Goal: Task Accomplishment & Management: Use online tool/utility

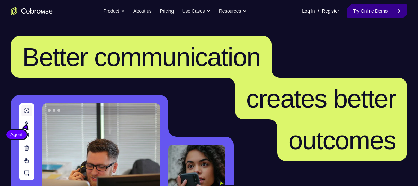
click at [348, 13] on link "Try Online Demo" at bounding box center [377, 11] width 60 height 14
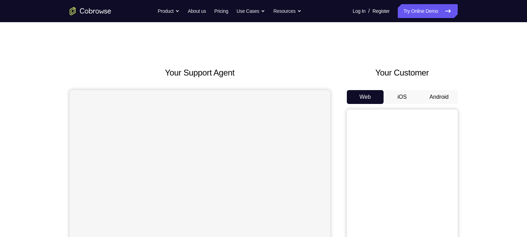
drag, startPoint x: 0, startPoint y: 0, endPoint x: 368, endPoint y: 42, distance: 369.9
click at [436, 100] on button "Android" at bounding box center [439, 97] width 37 height 14
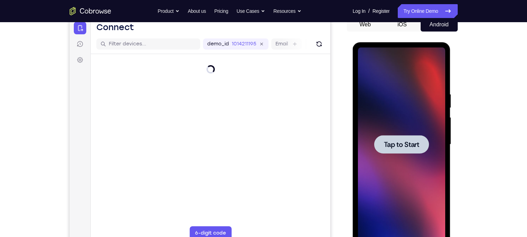
click at [390, 152] on div at bounding box center [401, 144] width 55 height 18
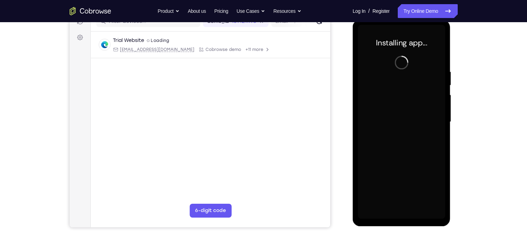
scroll to position [94, 0]
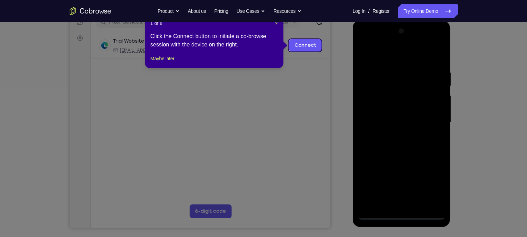
click at [401, 214] on div at bounding box center [401, 123] width 87 height 194
click at [275, 24] on span "×" at bounding box center [276, 23] width 3 height 6
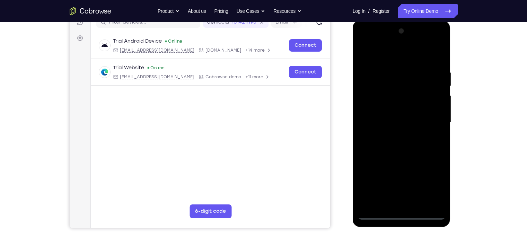
click at [435, 184] on div at bounding box center [401, 123] width 87 height 194
click at [392, 53] on div at bounding box center [401, 123] width 87 height 194
click at [431, 116] on div at bounding box center [401, 123] width 87 height 194
click at [392, 136] on div at bounding box center [401, 123] width 87 height 194
click at [408, 156] on div at bounding box center [401, 123] width 87 height 194
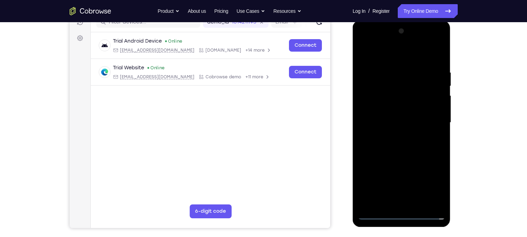
click at [409, 88] on div at bounding box center [401, 123] width 87 height 194
click at [409, 105] on div at bounding box center [401, 123] width 87 height 194
click at [398, 146] on div at bounding box center [401, 123] width 87 height 194
click at [413, 103] on div at bounding box center [401, 123] width 87 height 194
click at [399, 141] on div at bounding box center [401, 123] width 87 height 194
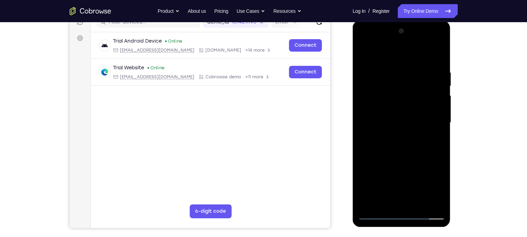
click at [396, 114] on div at bounding box center [401, 123] width 87 height 194
click at [406, 204] on div at bounding box center [401, 123] width 87 height 194
click at [387, 88] on div at bounding box center [401, 123] width 87 height 194
click at [406, 153] on div at bounding box center [401, 123] width 87 height 194
click at [438, 205] on div at bounding box center [401, 123] width 87 height 194
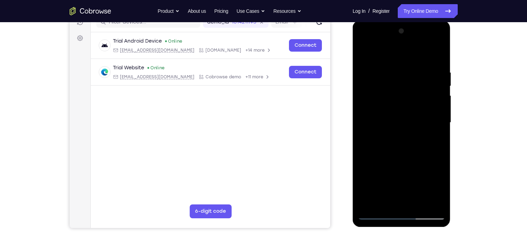
click at [419, 204] on div at bounding box center [401, 123] width 87 height 194
click at [388, 162] on div at bounding box center [401, 123] width 87 height 194
click at [376, 217] on div at bounding box center [401, 123] width 87 height 194
click at [438, 53] on div at bounding box center [401, 123] width 87 height 194
click at [376, 218] on div at bounding box center [401, 123] width 87 height 194
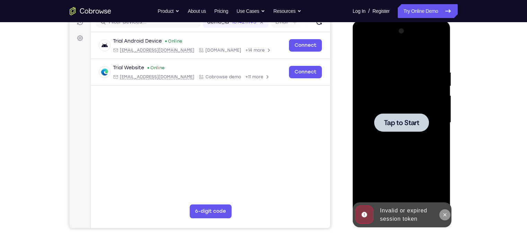
click at [443, 215] on icon at bounding box center [445, 215] width 6 height 6
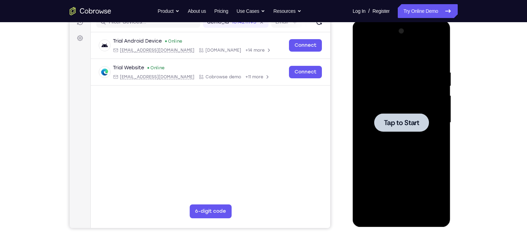
click at [404, 115] on div at bounding box center [401, 122] width 55 height 18
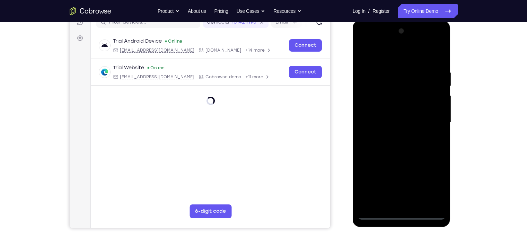
click at [402, 212] on div at bounding box center [401, 123] width 87 height 194
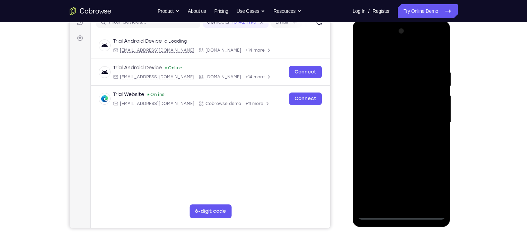
click at [432, 187] on div at bounding box center [401, 123] width 87 height 194
click at [393, 56] on div at bounding box center [401, 123] width 87 height 194
click at [435, 118] on div at bounding box center [401, 123] width 87 height 194
click at [392, 136] on div at bounding box center [401, 123] width 87 height 194
click at [414, 156] on div at bounding box center [401, 123] width 87 height 194
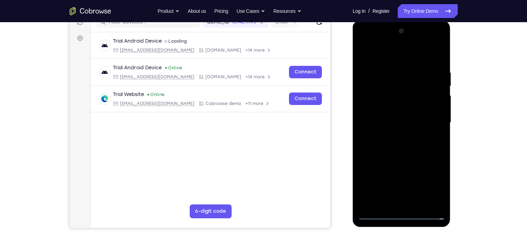
click at [390, 88] on div at bounding box center [401, 123] width 87 height 194
click at [392, 106] on div at bounding box center [401, 123] width 87 height 194
click at [400, 137] on div at bounding box center [401, 123] width 87 height 194
click at [424, 116] on div at bounding box center [401, 123] width 87 height 194
click at [408, 204] on div at bounding box center [401, 123] width 87 height 194
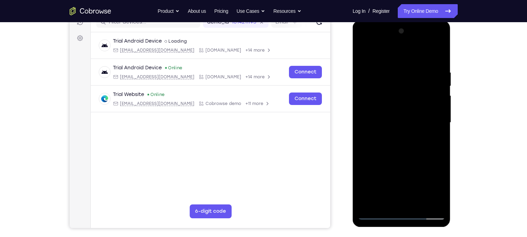
click at [397, 112] on div at bounding box center [401, 123] width 87 height 194
click at [385, 154] on div at bounding box center [401, 123] width 87 height 194
click at [440, 204] on div at bounding box center [401, 123] width 87 height 194
click at [416, 204] on div at bounding box center [401, 123] width 87 height 194
click at [405, 160] on div at bounding box center [401, 123] width 87 height 194
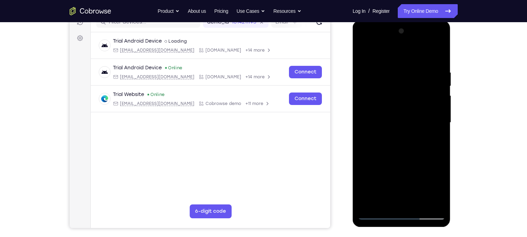
click at [400, 107] on div at bounding box center [401, 123] width 87 height 194
drag, startPoint x: 424, startPoint y: 123, endPoint x: 418, endPoint y: 148, distance: 26.5
click at [418, 148] on div at bounding box center [401, 123] width 87 height 194
drag, startPoint x: 429, startPoint y: 134, endPoint x: 427, endPoint y: 155, distance: 20.9
click at [427, 155] on div at bounding box center [401, 123] width 87 height 194
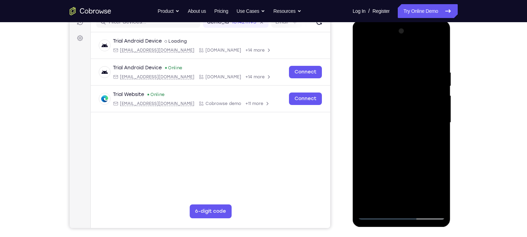
click at [394, 95] on div at bounding box center [401, 123] width 87 height 194
click at [406, 93] on div at bounding box center [401, 123] width 87 height 194
click at [435, 141] on div at bounding box center [401, 123] width 87 height 194
drag, startPoint x: 425, startPoint y: 89, endPoint x: 425, endPoint y: 148, distance: 58.9
click at [425, 148] on div at bounding box center [401, 123] width 87 height 194
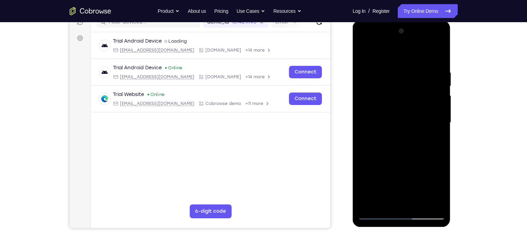
drag, startPoint x: 419, startPoint y: 88, endPoint x: 416, endPoint y: 109, distance: 21.0
click at [416, 109] on div at bounding box center [401, 123] width 87 height 194
drag, startPoint x: 414, startPoint y: 98, endPoint x: 411, endPoint y: 126, distance: 28.2
click at [411, 126] on div at bounding box center [401, 123] width 87 height 194
click at [404, 108] on div at bounding box center [401, 123] width 87 height 194
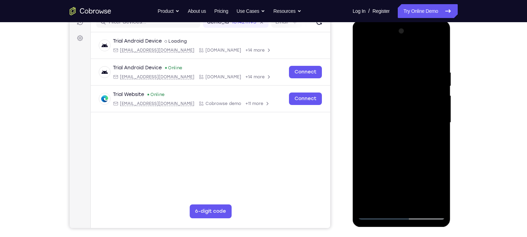
click at [414, 106] on div at bounding box center [401, 123] width 87 height 194
click at [423, 139] on div at bounding box center [401, 123] width 87 height 194
click at [436, 140] on div at bounding box center [401, 123] width 87 height 194
drag, startPoint x: 385, startPoint y: 98, endPoint x: 380, endPoint y: 123, distance: 26.0
click at [380, 123] on div at bounding box center [401, 123] width 87 height 194
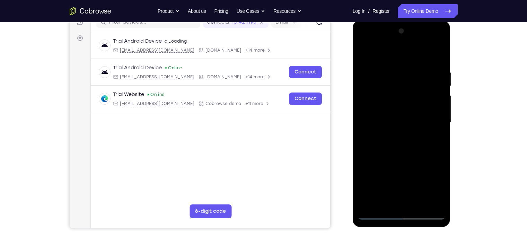
click at [393, 89] on div at bounding box center [401, 123] width 87 height 194
click at [411, 127] on div at bounding box center [401, 123] width 87 height 194
click at [368, 140] on div at bounding box center [401, 123] width 87 height 194
click at [433, 139] on div at bounding box center [401, 123] width 87 height 194
drag, startPoint x: 368, startPoint y: 83, endPoint x: 369, endPoint y: 163, distance: 80.0
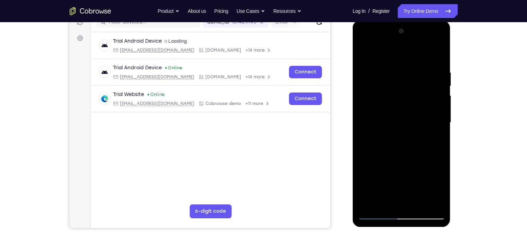
click at [369, 163] on div at bounding box center [401, 123] width 87 height 194
click at [386, 99] on div at bounding box center [401, 123] width 87 height 194
click at [399, 95] on div at bounding box center [401, 123] width 87 height 194
click at [385, 200] on div at bounding box center [401, 123] width 87 height 194
click at [421, 163] on div at bounding box center [401, 123] width 87 height 194
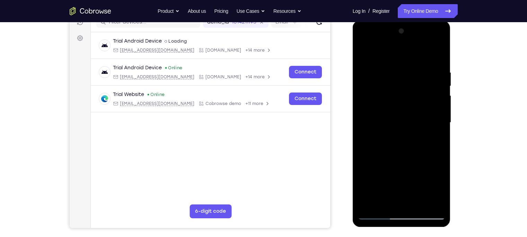
click at [421, 163] on div at bounding box center [401, 123] width 87 height 194
click at [436, 134] on div at bounding box center [401, 123] width 87 height 194
click at [435, 139] on div at bounding box center [401, 123] width 87 height 194
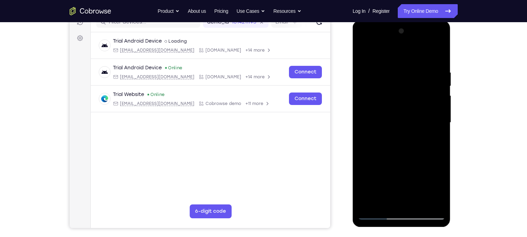
click at [363, 55] on div at bounding box center [401, 123] width 87 height 194
click at [388, 101] on div at bounding box center [401, 123] width 87 height 194
drag, startPoint x: 395, startPoint y: 104, endPoint x: 397, endPoint y: 177, distance: 73.1
click at [397, 177] on div at bounding box center [401, 123] width 87 height 194
drag, startPoint x: 427, startPoint y: 125, endPoint x: 412, endPoint y: 177, distance: 53.6
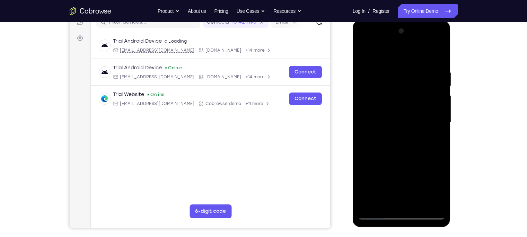
click at [412, 177] on div at bounding box center [401, 123] width 87 height 194
click at [398, 131] on div at bounding box center [401, 123] width 87 height 194
click at [414, 130] on div at bounding box center [401, 123] width 87 height 194
click at [382, 205] on div at bounding box center [401, 123] width 87 height 194
click at [363, 163] on div at bounding box center [401, 123] width 87 height 194
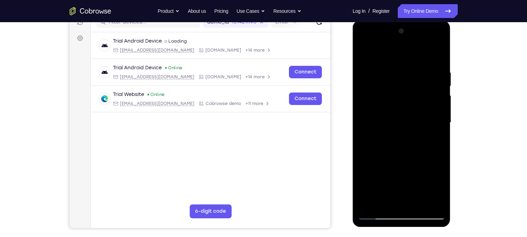
click at [435, 132] on div at bounding box center [401, 123] width 87 height 194
drag, startPoint x: 365, startPoint y: 90, endPoint x: 373, endPoint y: 162, distance: 72.9
click at [373, 162] on div at bounding box center [401, 123] width 87 height 194
drag, startPoint x: 372, startPoint y: 92, endPoint x: 378, endPoint y: 175, distance: 83.0
click at [378, 175] on div at bounding box center [401, 123] width 87 height 194
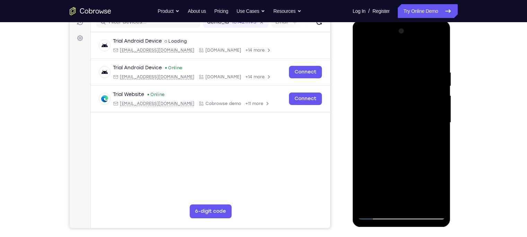
drag, startPoint x: 412, startPoint y: 71, endPoint x: 405, endPoint y: 142, distance: 71.7
click at [405, 142] on div at bounding box center [401, 123] width 87 height 194
click at [377, 87] on div at bounding box center [401, 123] width 87 height 194
click at [389, 86] on div at bounding box center [401, 123] width 87 height 194
click at [435, 138] on div at bounding box center [401, 123] width 87 height 194
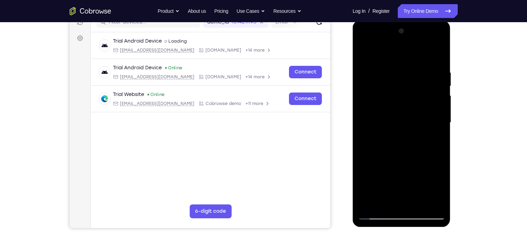
click at [364, 55] on div at bounding box center [401, 123] width 87 height 194
click at [363, 53] on div at bounding box center [401, 123] width 87 height 194
click at [391, 69] on div at bounding box center [401, 123] width 87 height 194
click at [439, 56] on div at bounding box center [401, 123] width 87 height 194
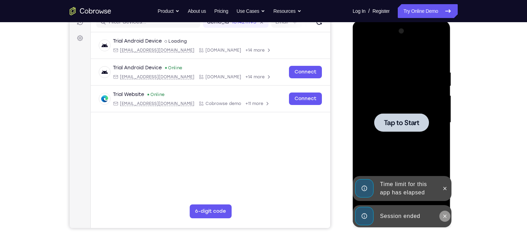
click at [445, 212] on button at bounding box center [444, 216] width 11 height 11
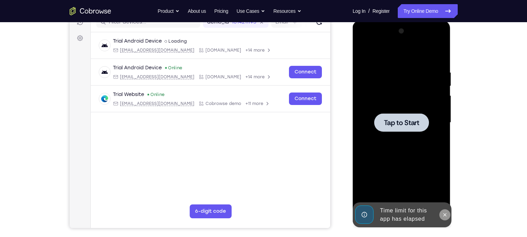
click at [447, 216] on icon at bounding box center [445, 215] width 6 height 6
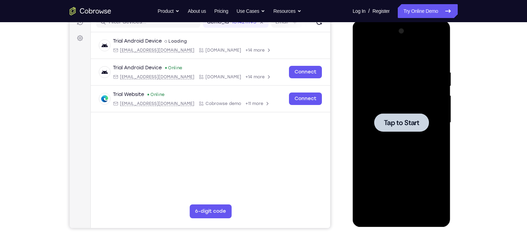
click at [388, 120] on span "Tap to Start" at bounding box center [401, 122] width 35 height 7
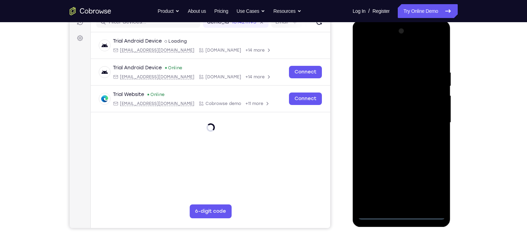
click at [406, 214] on div at bounding box center [401, 123] width 87 height 194
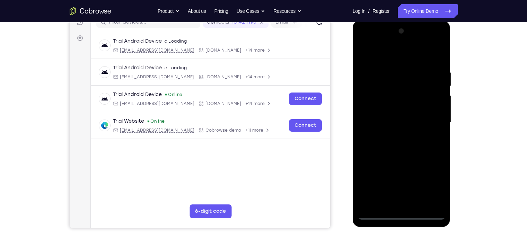
click at [430, 184] on div at bounding box center [401, 123] width 87 height 194
click at [391, 59] on div at bounding box center [401, 123] width 87 height 194
click at [431, 122] on div at bounding box center [401, 123] width 87 height 194
click at [404, 197] on div at bounding box center [401, 123] width 87 height 194
click at [393, 134] on div at bounding box center [401, 123] width 87 height 194
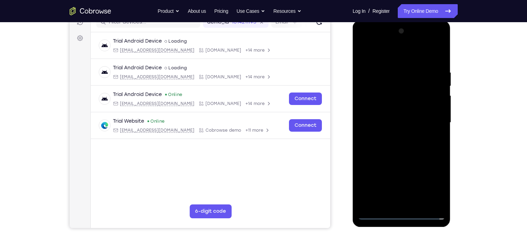
click at [400, 157] on div at bounding box center [401, 123] width 87 height 194
click at [387, 88] on div at bounding box center [401, 123] width 87 height 194
click at [386, 106] on div at bounding box center [401, 123] width 87 height 194
click at [398, 140] on div at bounding box center [401, 123] width 87 height 194
click at [427, 109] on div at bounding box center [401, 123] width 87 height 194
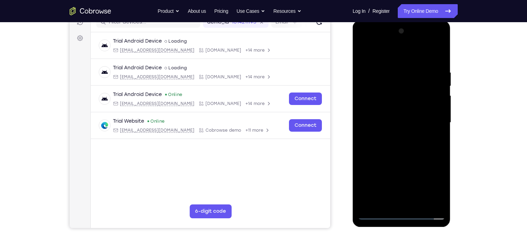
click at [402, 203] on div at bounding box center [401, 123] width 87 height 194
click at [376, 87] on div at bounding box center [401, 123] width 87 height 194
click at [382, 89] on div at bounding box center [401, 123] width 87 height 194
click at [399, 116] on div at bounding box center [401, 123] width 87 height 194
click at [402, 155] on div at bounding box center [401, 123] width 87 height 194
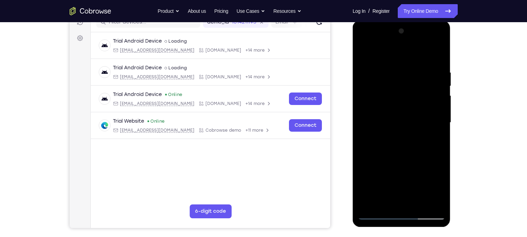
click at [388, 73] on div at bounding box center [401, 123] width 87 height 194
click at [435, 127] on div at bounding box center [401, 123] width 87 height 194
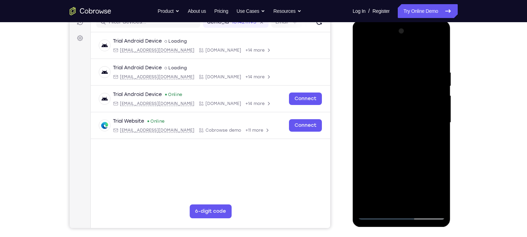
click at [435, 127] on div at bounding box center [401, 123] width 87 height 194
click at [436, 57] on div at bounding box center [401, 123] width 87 height 194
drag, startPoint x: 420, startPoint y: 69, endPoint x: 331, endPoint y: 78, distance: 89.5
click at [353, 78] on html "Online web based iOS Simulators and Android Emulators. Run iPhone, iPad, Mobile…" at bounding box center [402, 124] width 99 height 208
click at [417, 71] on div at bounding box center [401, 123] width 87 height 194
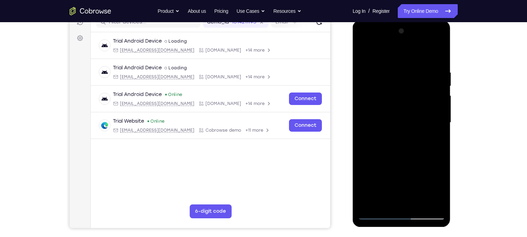
click at [438, 55] on div at bounding box center [401, 123] width 87 height 194
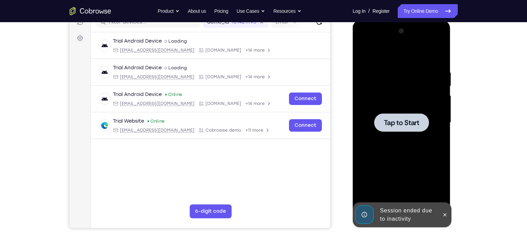
click at [421, 144] on div at bounding box center [401, 123] width 87 height 194
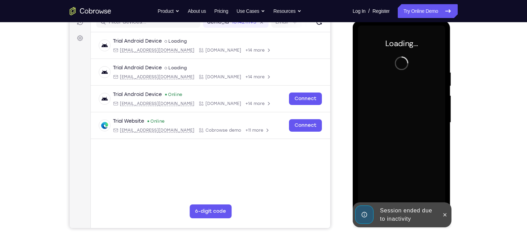
scroll to position [85, 0]
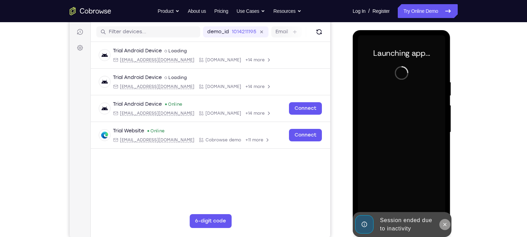
click at [445, 224] on icon at bounding box center [445, 225] width 6 height 6
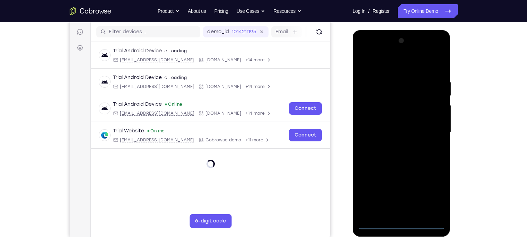
click at [399, 222] on div at bounding box center [401, 132] width 87 height 194
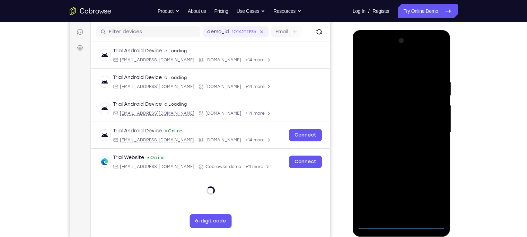
click at [399, 222] on div at bounding box center [401, 132] width 87 height 194
click at [402, 222] on div at bounding box center [401, 132] width 87 height 194
click at [432, 191] on div at bounding box center [401, 132] width 87 height 194
click at [388, 68] on div at bounding box center [401, 132] width 87 height 194
click at [428, 127] on div at bounding box center [401, 132] width 87 height 194
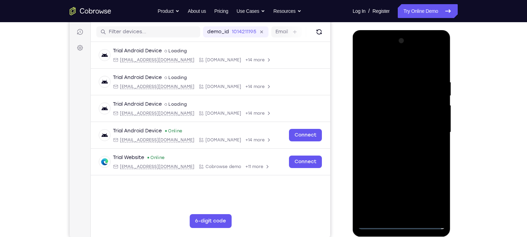
click at [390, 146] on div at bounding box center [401, 132] width 87 height 194
click at [401, 168] on div at bounding box center [401, 132] width 87 height 194
click at [405, 101] on div at bounding box center [401, 132] width 87 height 194
click at [400, 115] on div at bounding box center [401, 132] width 87 height 194
click at [394, 120] on div at bounding box center [401, 132] width 87 height 194
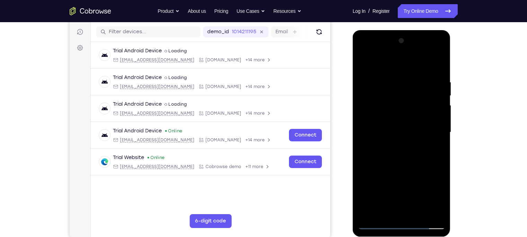
click at [392, 124] on div at bounding box center [401, 132] width 87 height 194
click at [404, 163] on div at bounding box center [401, 132] width 87 height 194
click at [393, 72] on div at bounding box center [401, 132] width 87 height 194
click at [436, 64] on div at bounding box center [401, 132] width 87 height 194
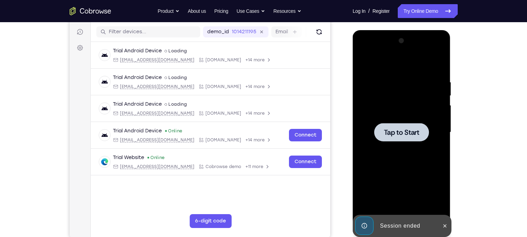
click at [377, 108] on div at bounding box center [401, 132] width 87 height 194
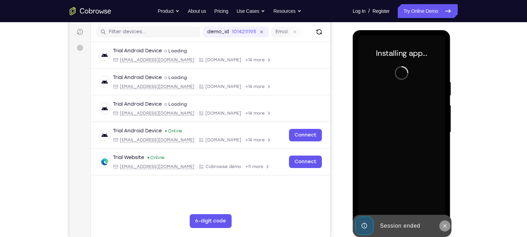
click at [443, 224] on icon at bounding box center [445, 226] width 6 height 6
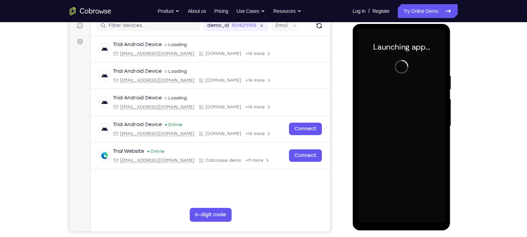
scroll to position [91, 0]
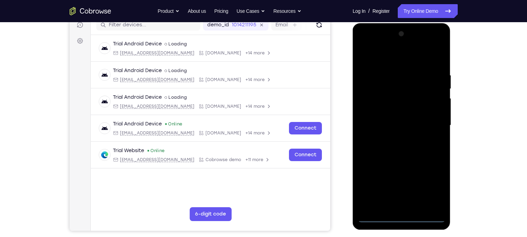
click at [401, 216] on div at bounding box center [401, 125] width 87 height 194
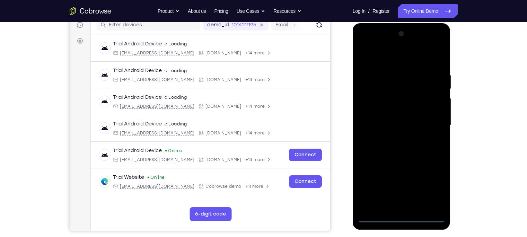
click at [433, 186] on div at bounding box center [401, 125] width 87 height 194
click at [383, 56] on div at bounding box center [401, 125] width 87 height 194
click at [430, 122] on div at bounding box center [401, 125] width 87 height 194
click at [394, 136] on div at bounding box center [401, 125] width 87 height 194
click at [395, 156] on div at bounding box center [401, 125] width 87 height 194
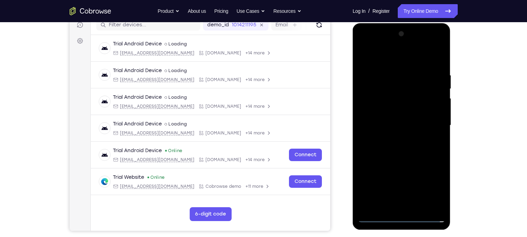
click at [395, 158] on div at bounding box center [401, 125] width 87 height 194
click at [398, 89] on div at bounding box center [401, 125] width 87 height 194
click at [398, 106] on div at bounding box center [401, 125] width 87 height 194
click at [407, 142] on div at bounding box center [401, 125] width 87 height 194
click at [426, 116] on div at bounding box center [401, 125] width 87 height 194
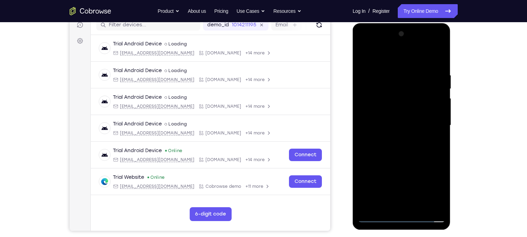
click at [405, 207] on div at bounding box center [401, 125] width 87 height 194
click at [379, 115] on div at bounding box center [401, 125] width 87 height 194
click at [410, 156] on div at bounding box center [401, 125] width 87 height 194
click at [421, 207] on div at bounding box center [401, 125] width 87 height 194
click at [399, 162] on div at bounding box center [401, 125] width 87 height 194
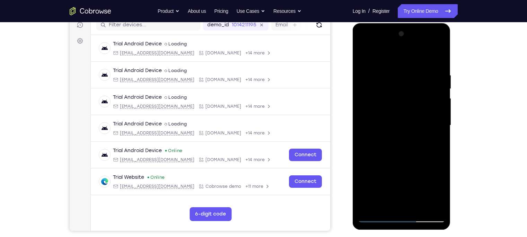
click at [402, 108] on div at bounding box center [401, 125] width 87 height 194
drag, startPoint x: 362, startPoint y: 57, endPoint x: 601, endPoint y: 60, distance: 238.7
click at [362, 57] on div at bounding box center [401, 125] width 87 height 194
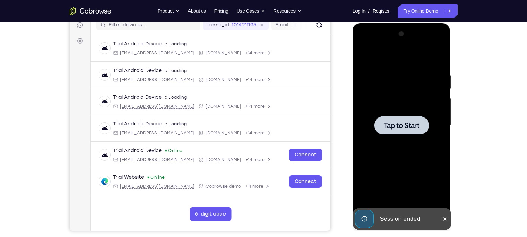
click at [391, 127] on span "Tap to Start" at bounding box center [401, 125] width 35 height 7
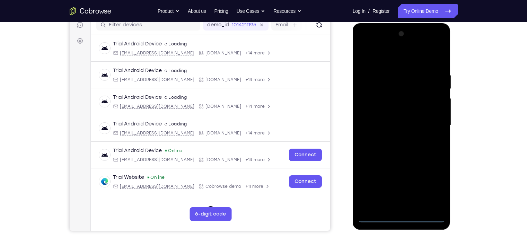
click at [403, 215] on div at bounding box center [401, 125] width 87 height 194
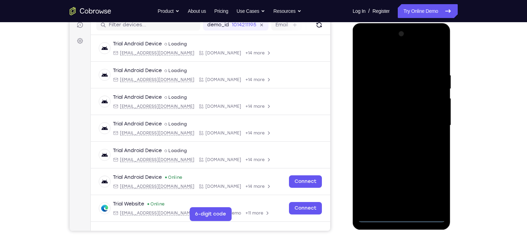
click at [404, 216] on div at bounding box center [401, 125] width 87 height 194
click at [428, 188] on div at bounding box center [401, 125] width 87 height 194
click at [376, 58] on div at bounding box center [401, 125] width 87 height 194
click at [429, 127] on div at bounding box center [401, 125] width 87 height 194
click at [394, 199] on div at bounding box center [401, 125] width 87 height 194
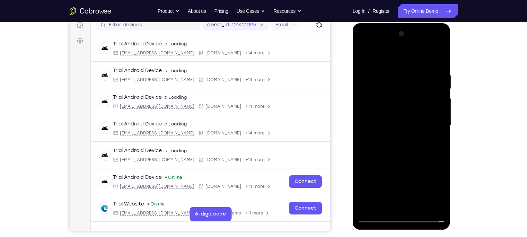
click at [392, 205] on div at bounding box center [401, 125] width 87 height 194
click at [398, 157] on div at bounding box center [401, 125] width 87 height 194
click at [395, 92] on div at bounding box center [401, 125] width 87 height 194
click at [364, 96] on div at bounding box center [401, 125] width 87 height 194
click at [403, 107] on div at bounding box center [401, 125] width 87 height 194
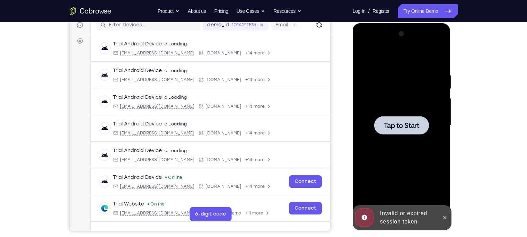
click at [394, 118] on div at bounding box center [401, 125] width 55 height 18
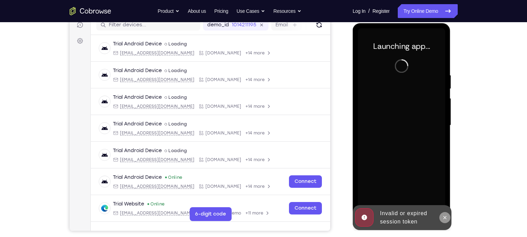
click at [444, 215] on icon at bounding box center [445, 218] width 6 height 6
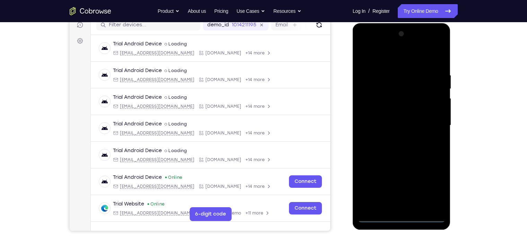
click at [406, 215] on div at bounding box center [401, 125] width 87 height 194
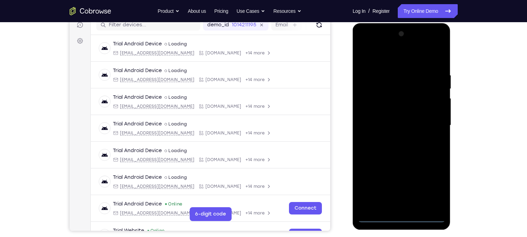
click at [433, 187] on div at bounding box center [401, 125] width 87 height 194
click at [388, 55] on div at bounding box center [401, 125] width 87 height 194
click at [430, 120] on div at bounding box center [401, 125] width 87 height 194
click at [389, 199] on div at bounding box center [401, 125] width 87 height 194
click at [392, 138] on div at bounding box center [401, 125] width 87 height 194
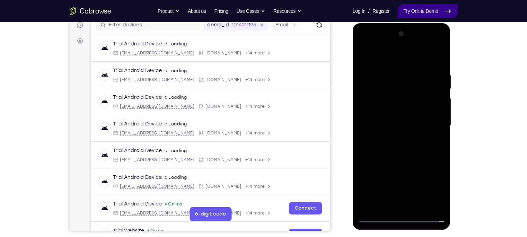
click at [435, 16] on link "Try Online Demo" at bounding box center [428, 11] width 60 height 14
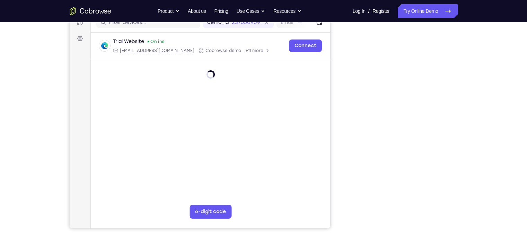
scroll to position [95, 0]
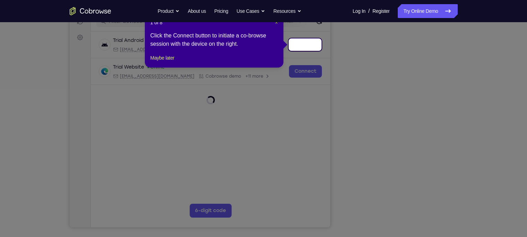
click at [275, 23] on span "×" at bounding box center [276, 23] width 3 height 6
